Goal: Transaction & Acquisition: Purchase product/service

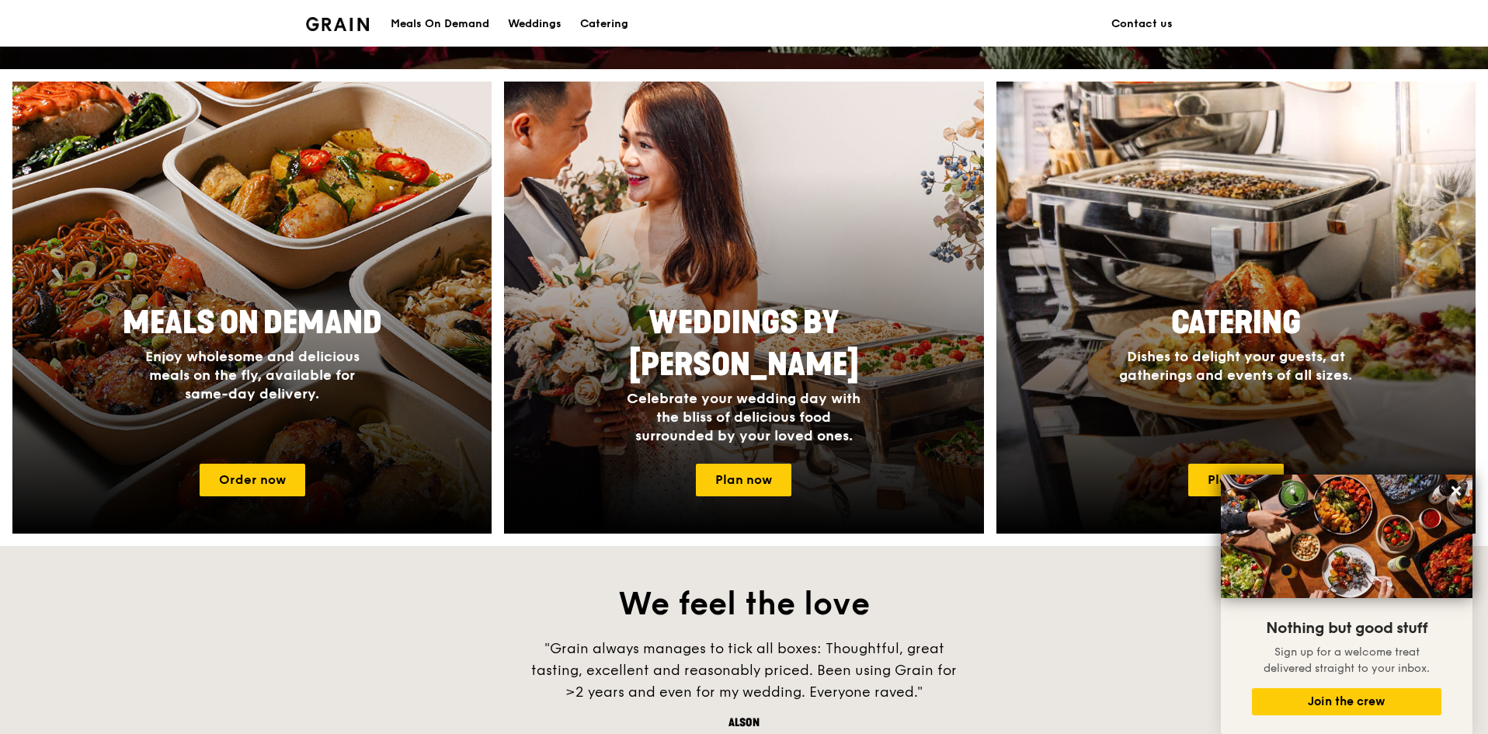
scroll to position [544, 0]
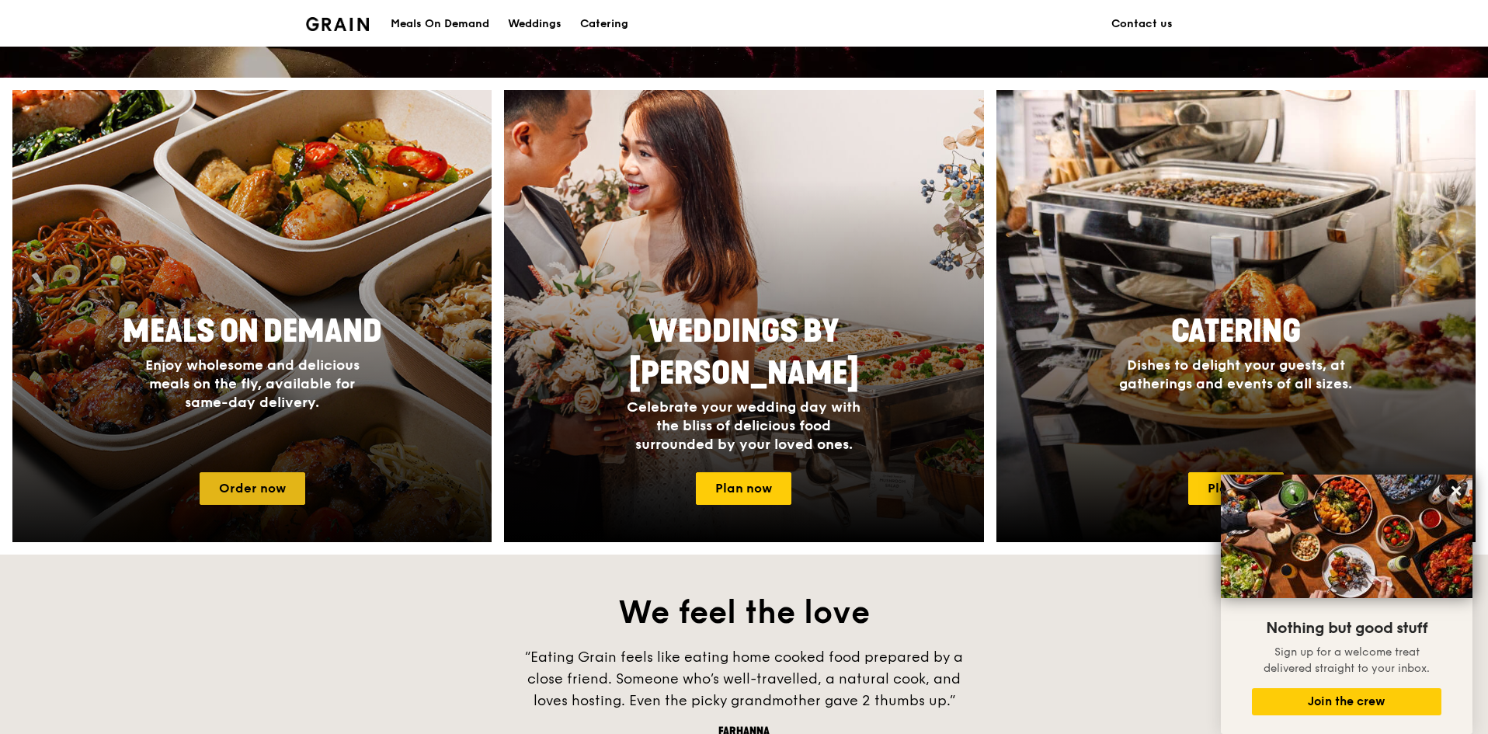
click at [252, 488] on link "Order now" at bounding box center [253, 488] width 106 height 33
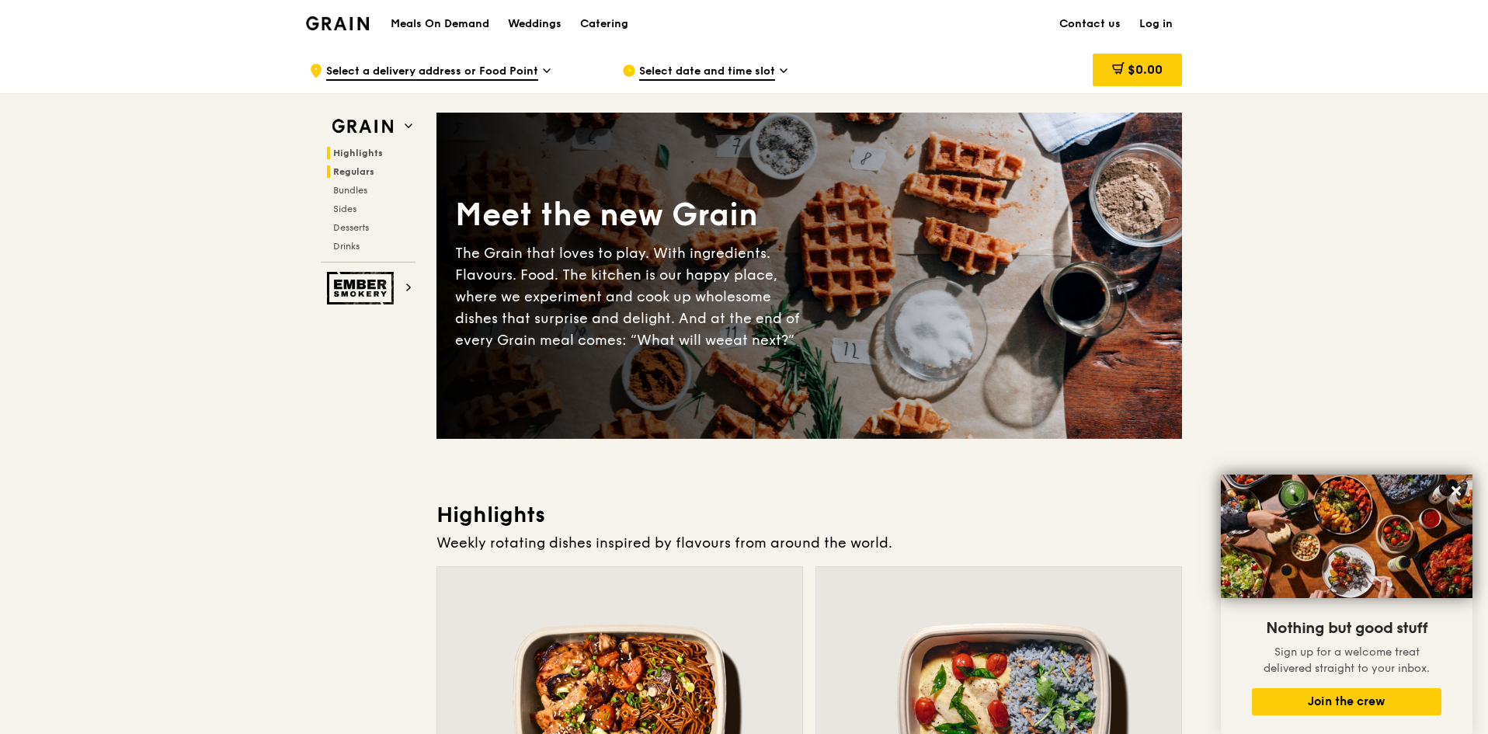
click at [360, 172] on span "Regulars" at bounding box center [353, 171] width 41 height 11
click at [388, 126] on img at bounding box center [362, 127] width 71 height 28
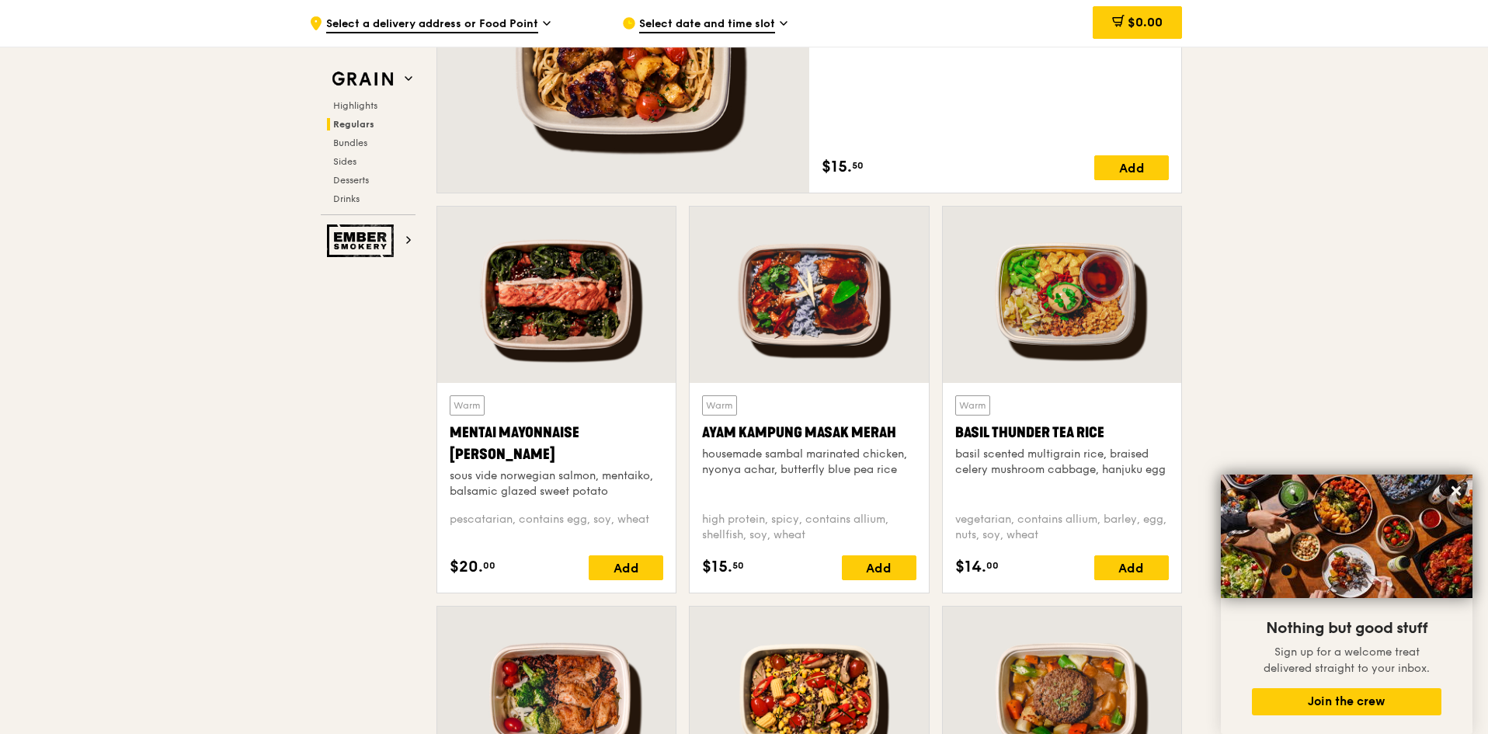
scroll to position [1060, 0]
